Goal: Task Accomplishment & Management: Use online tool/utility

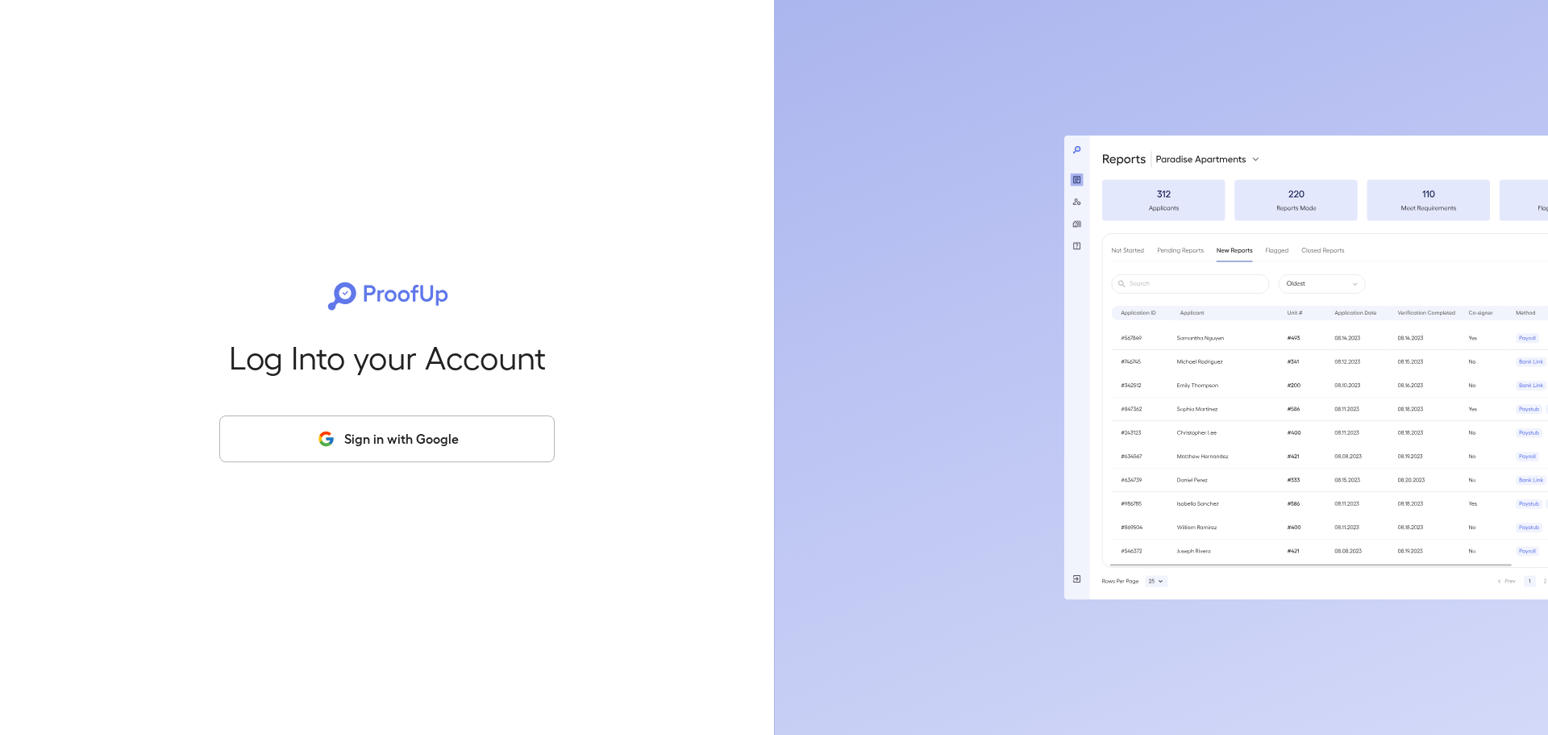
click at [368, 450] on button "Sign in with Google" at bounding box center [386, 438] width 335 height 47
click at [480, 442] on button "Sign in with Google" at bounding box center [386, 438] width 335 height 47
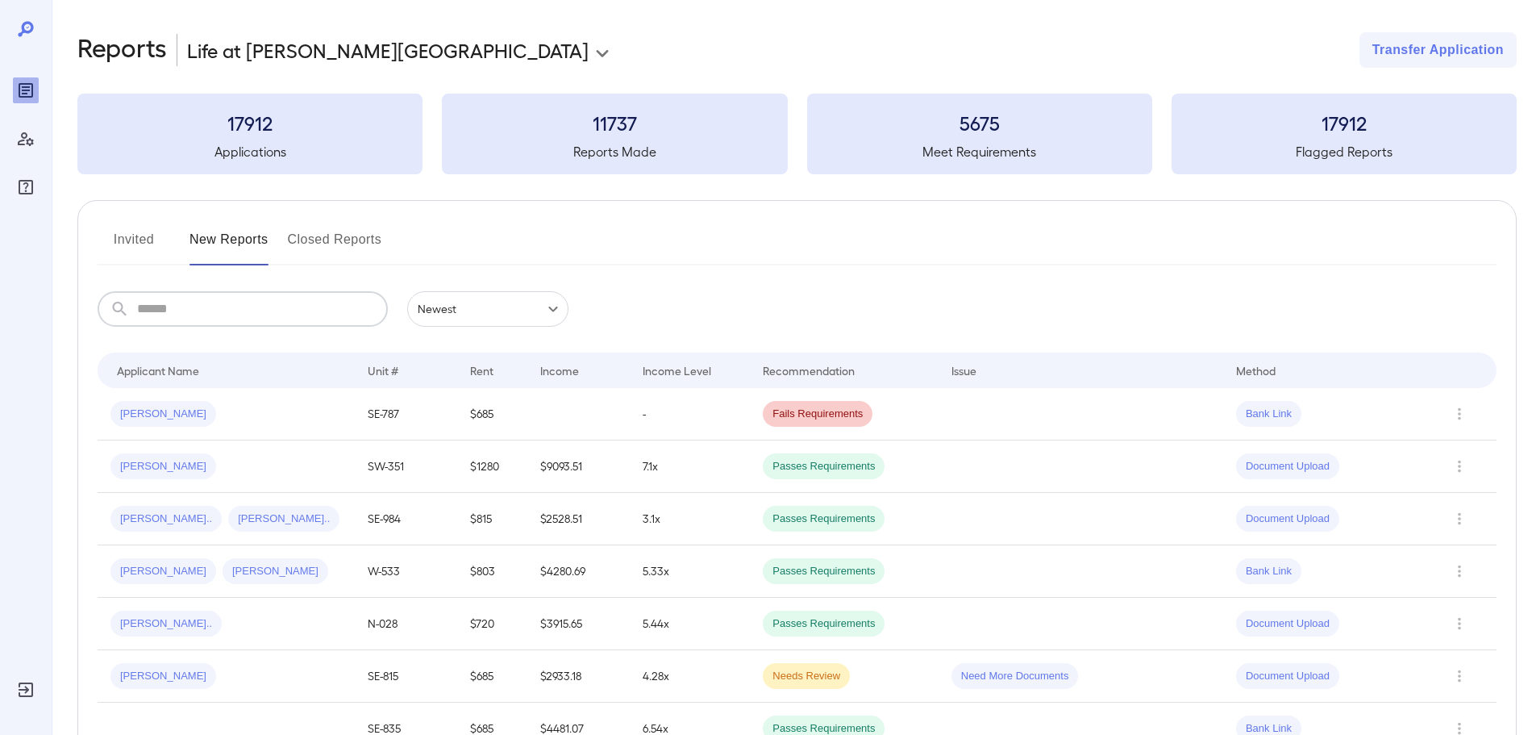
click at [278, 303] on input "text" at bounding box center [262, 308] width 251 height 35
click at [280, 306] on input "text" at bounding box center [262, 308] width 251 height 35
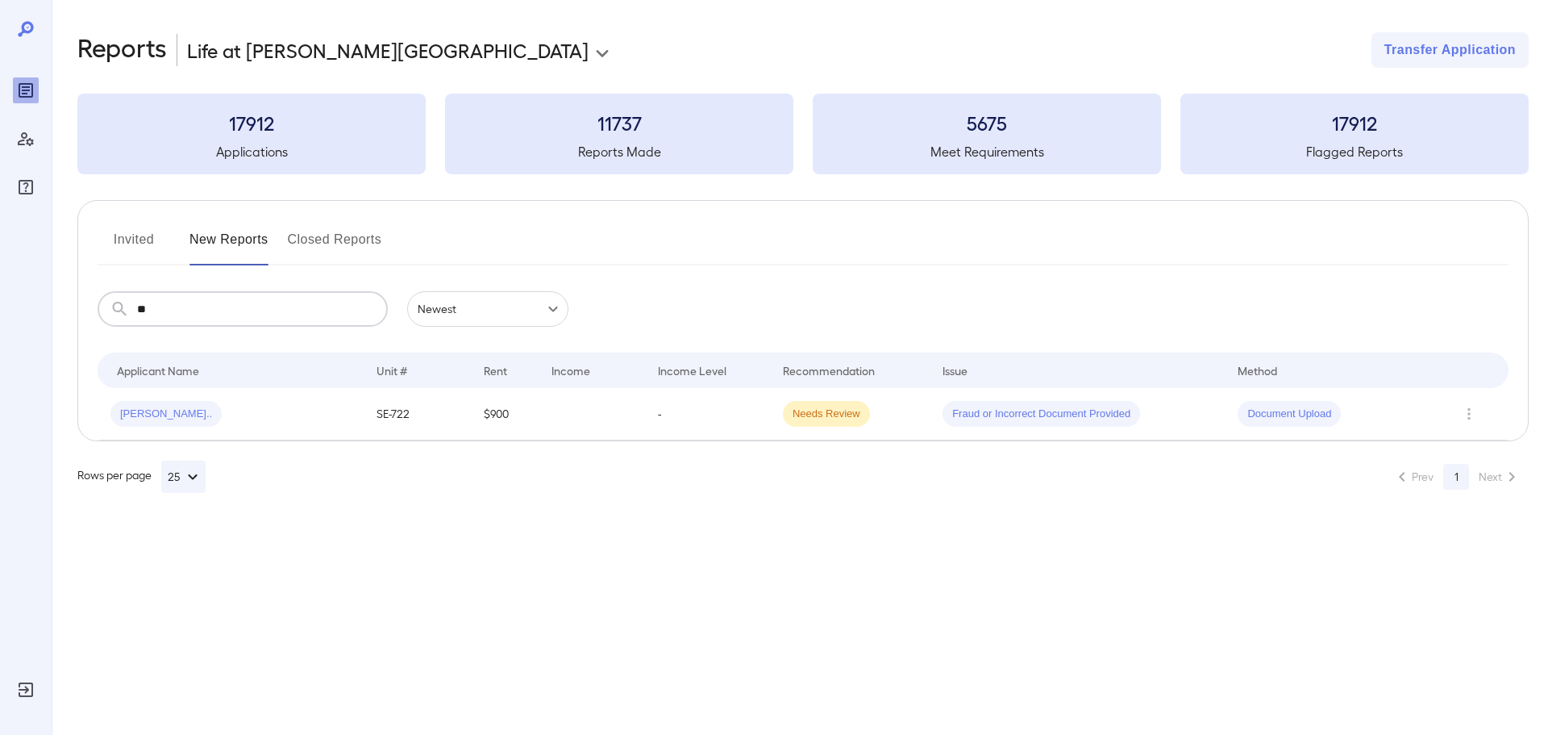
type input "*"
